Goal: Transaction & Acquisition: Register for event/course

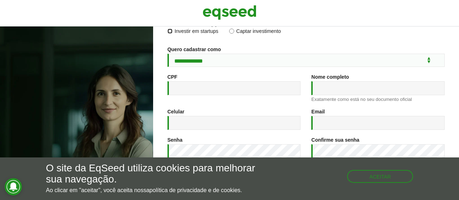
scroll to position [77, 0]
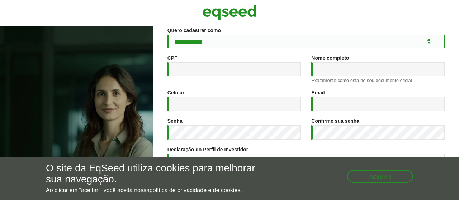
click at [167, 35] on select "**********" at bounding box center [305, 41] width 277 height 13
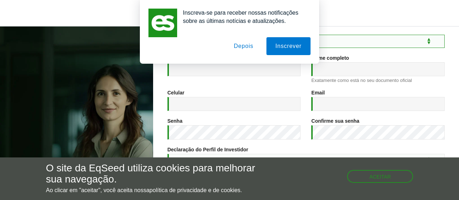
select select "***"
click option "**********" at bounding box center [0, 0] width 0 height 0
click at [246, 46] on button "Depois" at bounding box center [244, 46] width 38 height 18
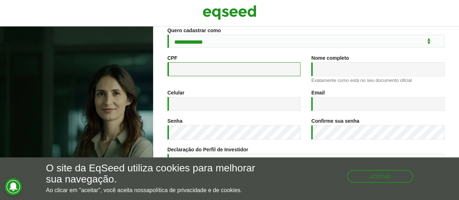
click at [208, 67] on input "CPF *" at bounding box center [233, 69] width 133 height 14
type input "**********"
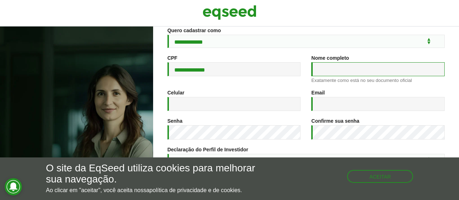
click at [336, 73] on input "Nome completo *" at bounding box center [377, 69] width 133 height 14
type input "**********"
click at [238, 97] on div "Celular *" at bounding box center [233, 100] width 133 height 21
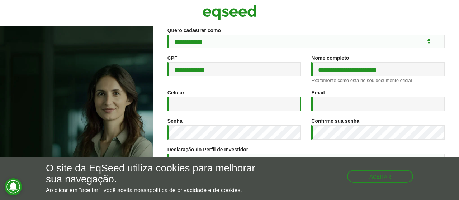
click at [233, 104] on input "Celular *" at bounding box center [233, 104] width 133 height 14
type input "**********"
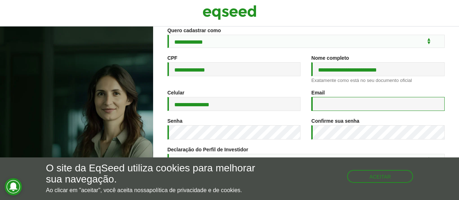
click at [376, 105] on input "Email *" at bounding box center [377, 104] width 133 height 14
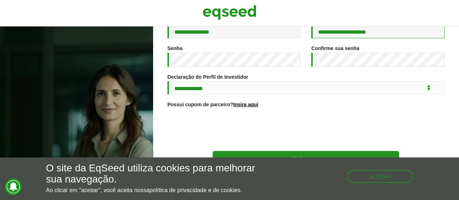
scroll to position [155, 0]
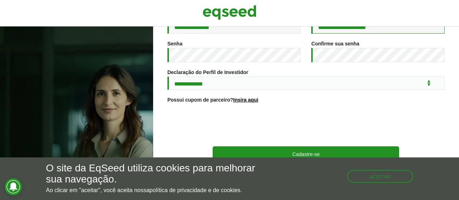
type input "**********"
click at [167, 77] on select "**********" at bounding box center [305, 83] width 277 height 13
select select "***"
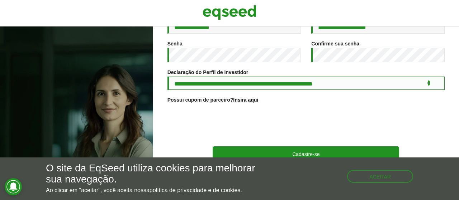
click option "**********" at bounding box center [0, 0] width 0 height 0
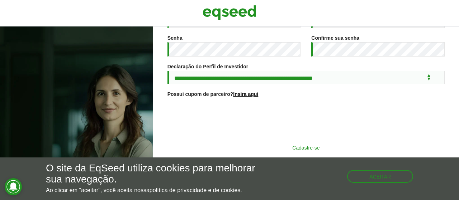
scroll to position [165, 0]
click at [319, 147] on button "Cadastre-se" at bounding box center [306, 148] width 186 height 14
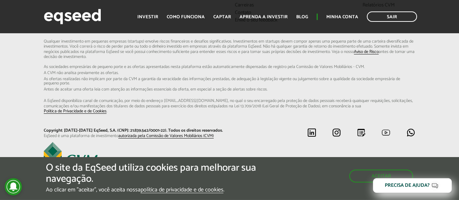
scroll to position [264, 0]
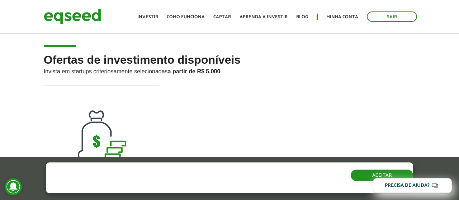
click at [361, 179] on button "Aceitar" at bounding box center [382, 175] width 62 height 11
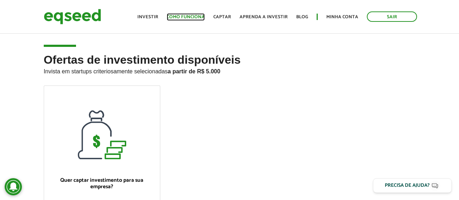
click at [200, 16] on link "Como funciona" at bounding box center [186, 17] width 38 height 5
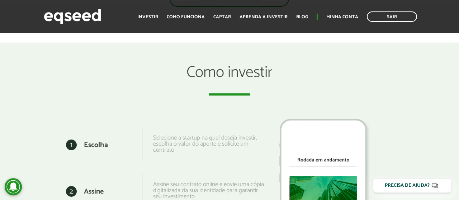
scroll to position [745, 0]
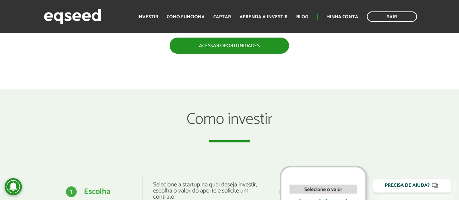
click at [218, 41] on link "Acessar oportunidades" at bounding box center [229, 46] width 119 height 16
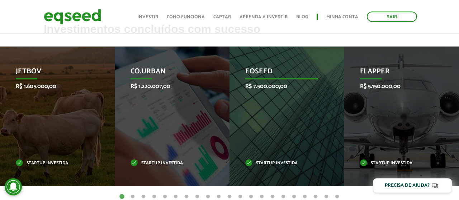
scroll to position [261, 0]
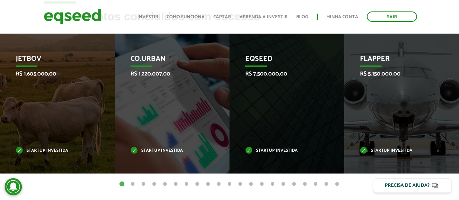
click at [133, 182] on button "2" at bounding box center [132, 184] width 7 height 7
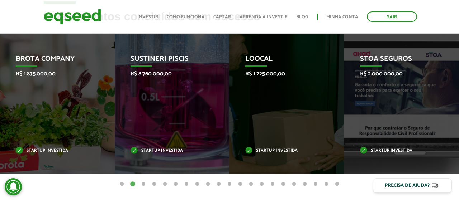
click at [143, 183] on button "3" at bounding box center [143, 184] width 7 height 7
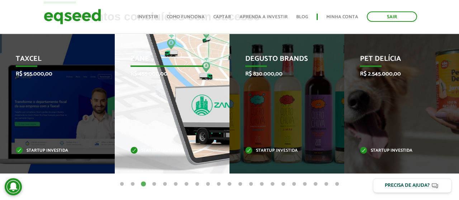
click at [163, 109] on div "Zane R$ 455.000,00 Startup investida" at bounding box center [167, 104] width 104 height 140
click at [153, 146] on div "Zane R$ 455.000,00 Startup investida" at bounding box center [167, 104] width 104 height 140
click at [158, 114] on div "Zane R$ 455.000,00 Startup investida" at bounding box center [167, 104] width 104 height 140
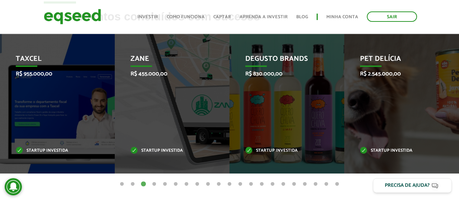
click at [157, 183] on button "4" at bounding box center [154, 184] width 7 height 7
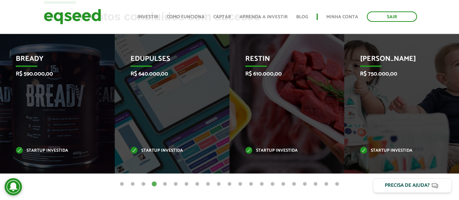
click at [272, 184] on button "15" at bounding box center [272, 184] width 7 height 7
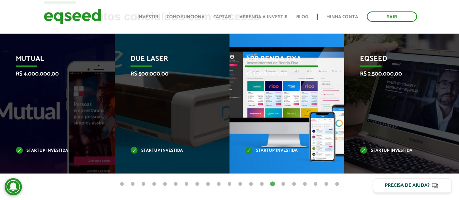
click at [268, 78] on div "App Renda Fixa R$ 1.000.000,00 Startup investida" at bounding box center [281, 104] width 104 height 140
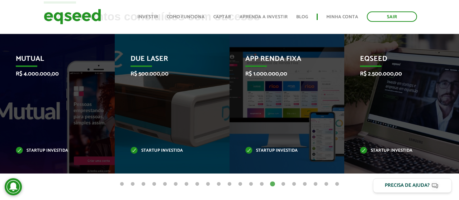
click at [338, 184] on button "21" at bounding box center [336, 184] width 7 height 7
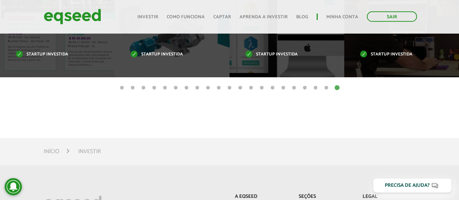
scroll to position [298, 0]
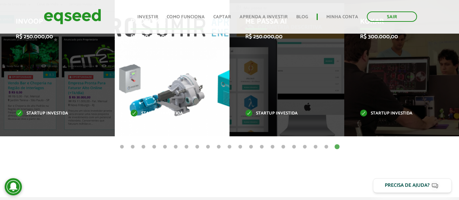
click at [159, 53] on div "Prosumir R$ 300.000,00 Startup investida" at bounding box center [167, 67] width 104 height 140
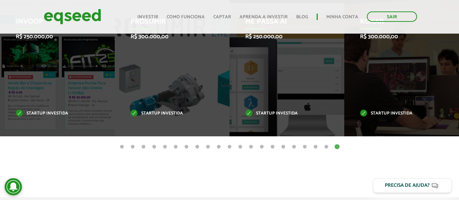
scroll to position [335, 0]
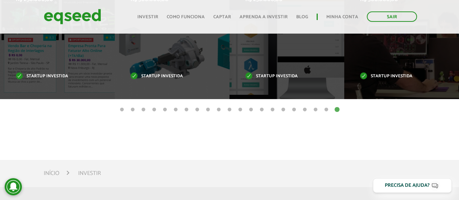
click at [89, 172] on li "Investir" at bounding box center [89, 174] width 23 height 10
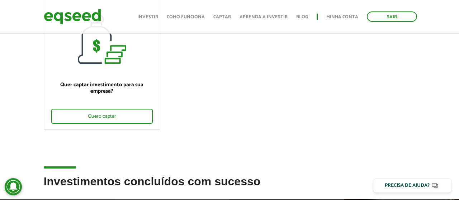
scroll to position [112, 0]
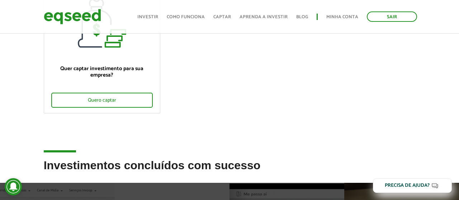
drag, startPoint x: 86, startPoint y: 151, endPoint x: 116, endPoint y: 149, distance: 30.5
click at [116, 149] on div "Ofertas de investimento disponíveis Invista em startups criteriosamente selecio…" at bounding box center [229, 144] width 459 height 449
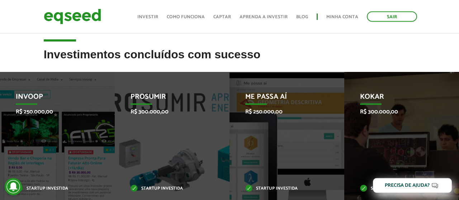
scroll to position [261, 0]
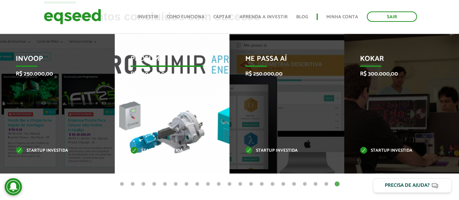
click at [165, 97] on div "Prosumir R$ 300.000,00 Startup investida" at bounding box center [167, 104] width 104 height 140
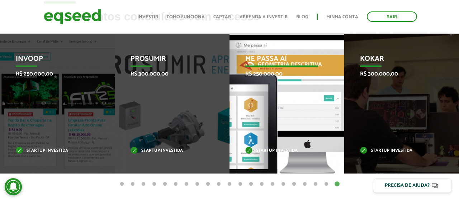
click at [270, 85] on div "Me Passa Aí R$ 250.000,00 Startup investida" at bounding box center [281, 104] width 104 height 140
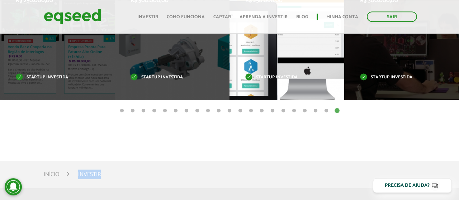
scroll to position [335, 0]
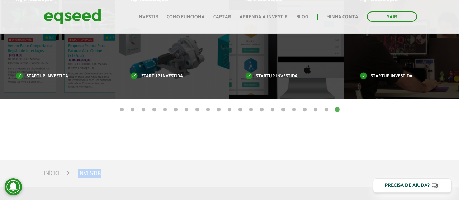
click at [218, 110] on button "10" at bounding box center [218, 109] width 7 height 7
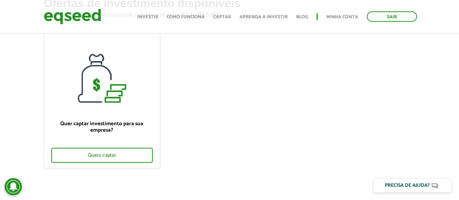
scroll to position [0, 0]
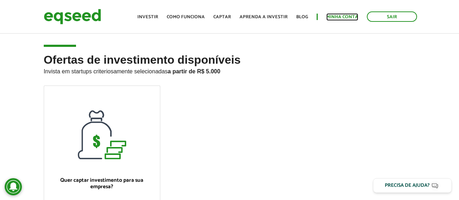
click at [339, 16] on link "Minha conta" at bounding box center [342, 17] width 32 height 5
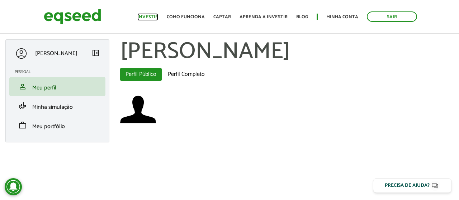
click at [151, 16] on link "Investir" at bounding box center [147, 17] width 21 height 5
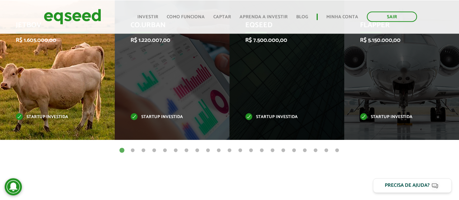
scroll to position [335, 0]
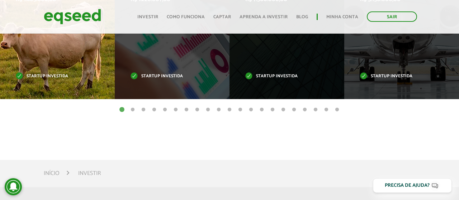
click at [55, 77] on p "Startup investida" at bounding box center [52, 77] width 73 height 4
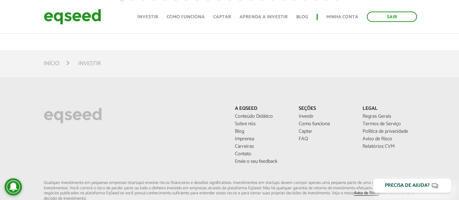
scroll to position [447, 0]
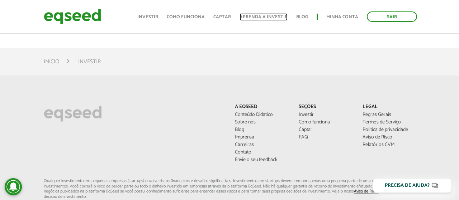
click at [283, 16] on link "Aprenda a investir" at bounding box center [263, 17] width 48 height 5
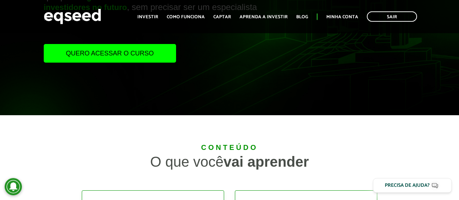
scroll to position [75, 0]
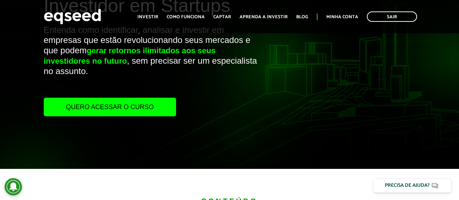
click at [164, 19] on ul "Início Investir Como funciona Captar Aprenda a investir Blog Minha conta Sair" at bounding box center [277, 16] width 287 height 10
click at [154, 17] on link "Investir" at bounding box center [147, 17] width 21 height 5
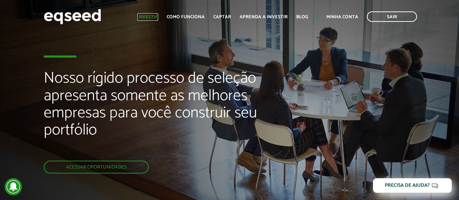
click at [158, 17] on link "Investir" at bounding box center [147, 17] width 21 height 5
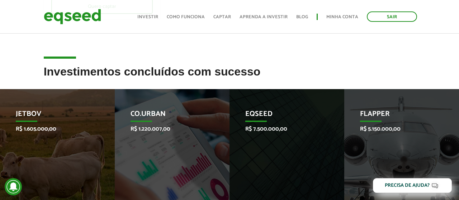
scroll to position [149, 0]
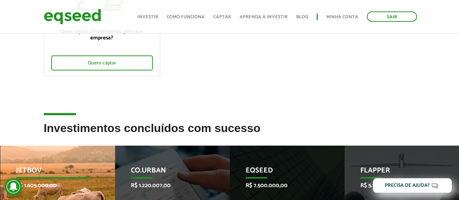
click at [43, 185] on p "R$ 1.605.000,00" at bounding box center [52, 185] width 73 height 7
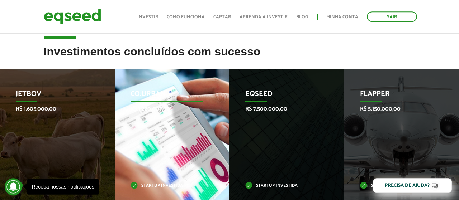
scroll to position [224, 0]
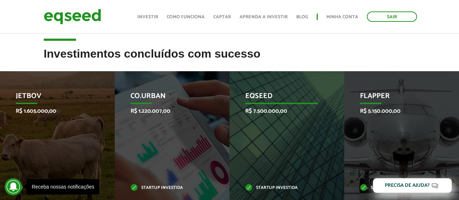
click at [275, 91] on div "EqSeed R$ 7.500.000,00 Startup investida" at bounding box center [281, 141] width 104 height 140
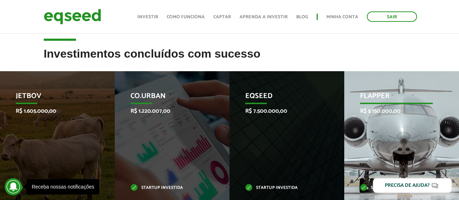
click at [372, 97] on p "Flapper" at bounding box center [396, 98] width 73 height 12
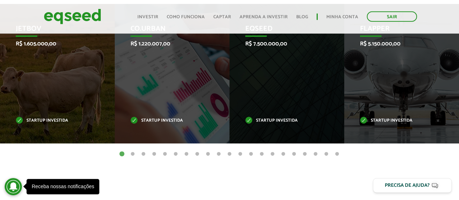
scroll to position [298, 0]
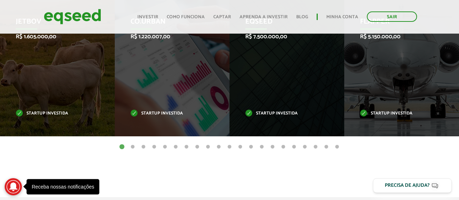
click at [13, 189] on icon at bounding box center [13, 187] width 8 height 9
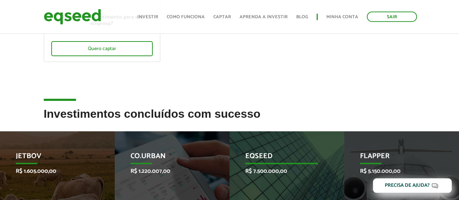
scroll to position [149, 0]
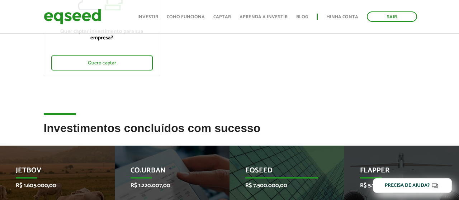
click at [262, 167] on p "EqSeed" at bounding box center [281, 173] width 73 height 12
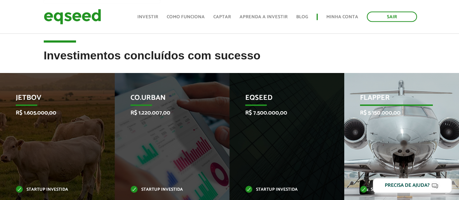
scroll to position [224, 0]
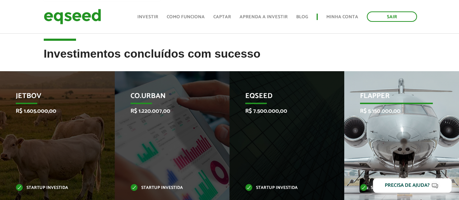
click at [374, 134] on div "Flapper R$ 5.150.000,00 Startup investida" at bounding box center [396, 141] width 104 height 140
drag, startPoint x: 377, startPoint y: 133, endPoint x: 410, endPoint y: 141, distance: 34.7
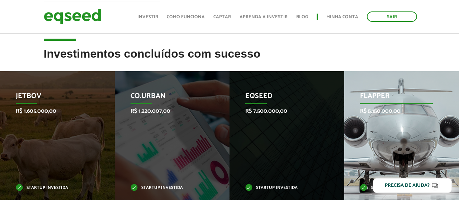
click at [410, 141] on div "Flapper R$ 5.150.000,00 Startup investida" at bounding box center [396, 141] width 104 height 140
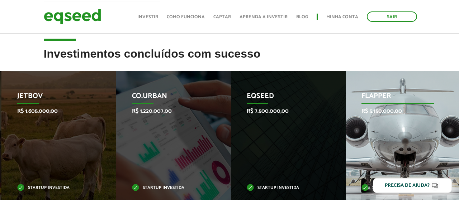
click at [410, 141] on div "Flapper R$ 5.150.000,00 Startup investida" at bounding box center [397, 141] width 104 height 140
click at [411, 141] on div "Flapper R$ 5.150.000,00 Startup investida" at bounding box center [397, 141] width 104 height 140
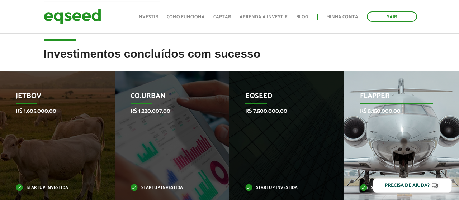
click at [411, 141] on div "Flapper R$ 5.150.000,00 Startup investida" at bounding box center [396, 141] width 104 height 140
click at [409, 140] on div "Flapper R$ 5.150.000,00 Startup investida" at bounding box center [396, 141] width 104 height 140
click at [408, 140] on div "Flapper R$ 5.150.000,00 Startup investida" at bounding box center [396, 141] width 104 height 140
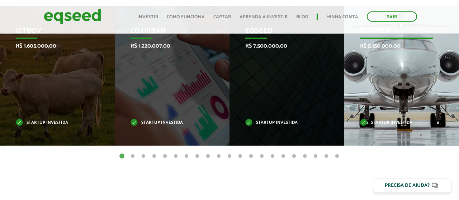
scroll to position [298, 0]
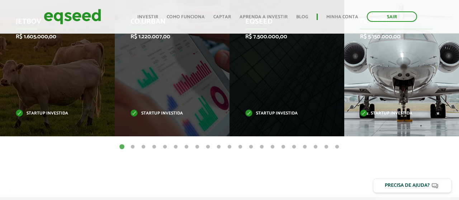
click at [363, 115] on p "Startup investida" at bounding box center [396, 114] width 73 height 4
click at [364, 115] on p "Startup investida" at bounding box center [396, 114] width 73 height 4
click at [387, 114] on p "Startup investida" at bounding box center [396, 114] width 73 height 4
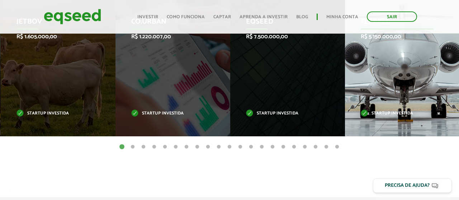
drag, startPoint x: 397, startPoint y: 103, endPoint x: 404, endPoint y: 94, distance: 11.3
click at [404, 95] on div "Flapper R$ 5.150.000,00 Startup investida" at bounding box center [397, 67] width 104 height 140
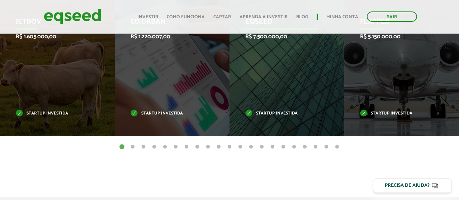
drag, startPoint x: 403, startPoint y: 72, endPoint x: 331, endPoint y: 113, distance: 83.3
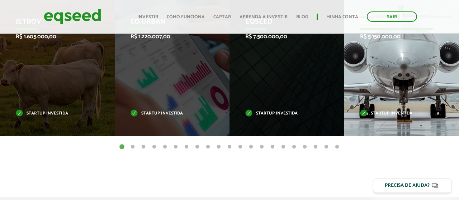
drag, startPoint x: 405, startPoint y: 71, endPoint x: 406, endPoint y: 47, distance: 23.7
click at [406, 47] on div "Flapper R$ 5.150.000,00 Startup investida" at bounding box center [396, 67] width 104 height 140
drag, startPoint x: 402, startPoint y: 58, endPoint x: 404, endPoint y: 50, distance: 8.2
click at [404, 50] on div "Flapper R$ 5.150.000,00 Startup investida" at bounding box center [396, 67] width 104 height 140
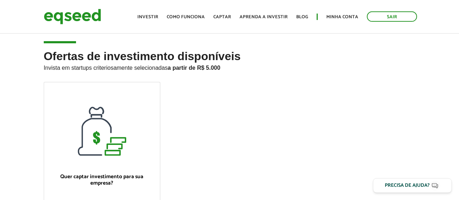
scroll to position [0, 0]
